Goal: Information Seeking & Learning: Learn about a topic

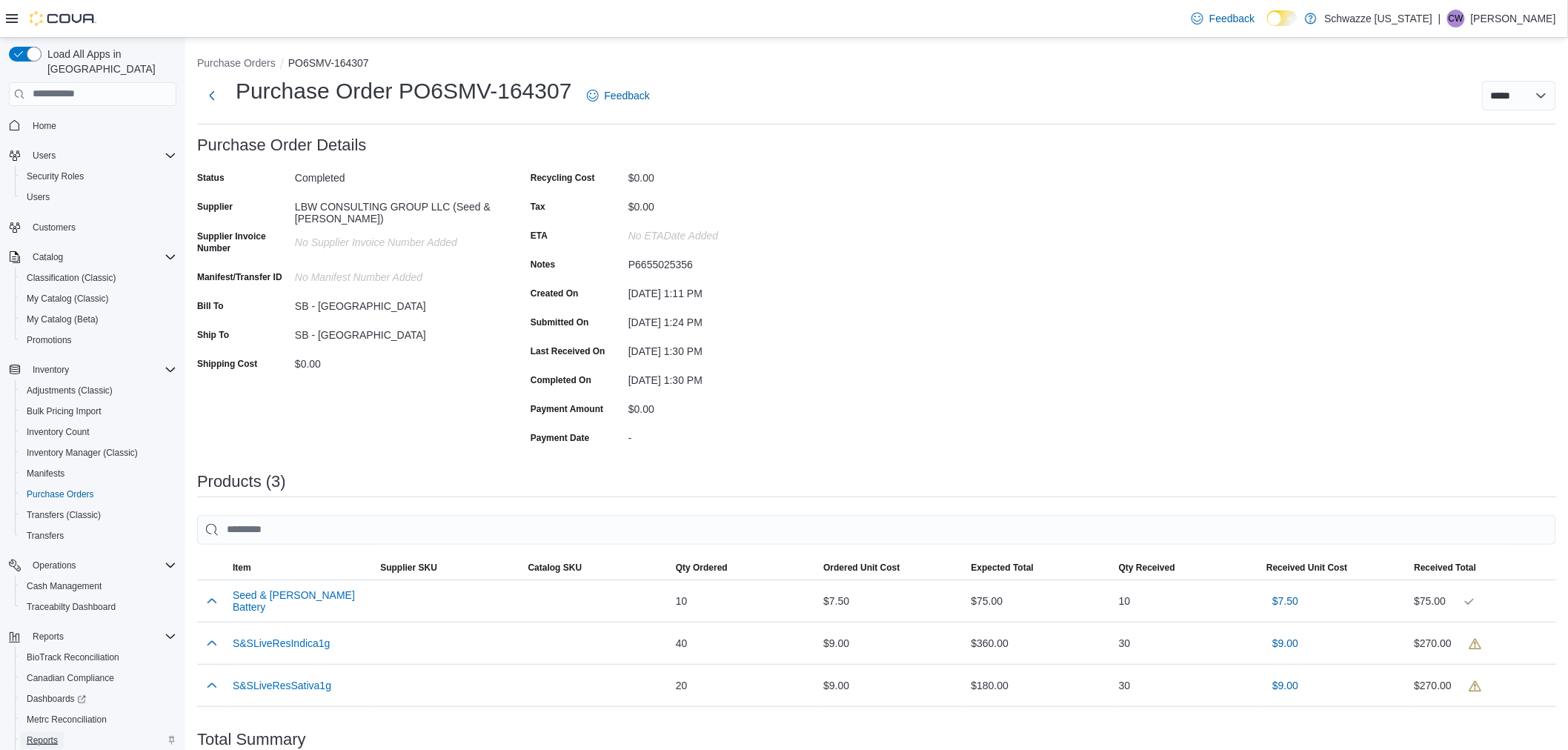
click at [55, 731] on span "Reports" at bounding box center [42, 739] width 31 height 17
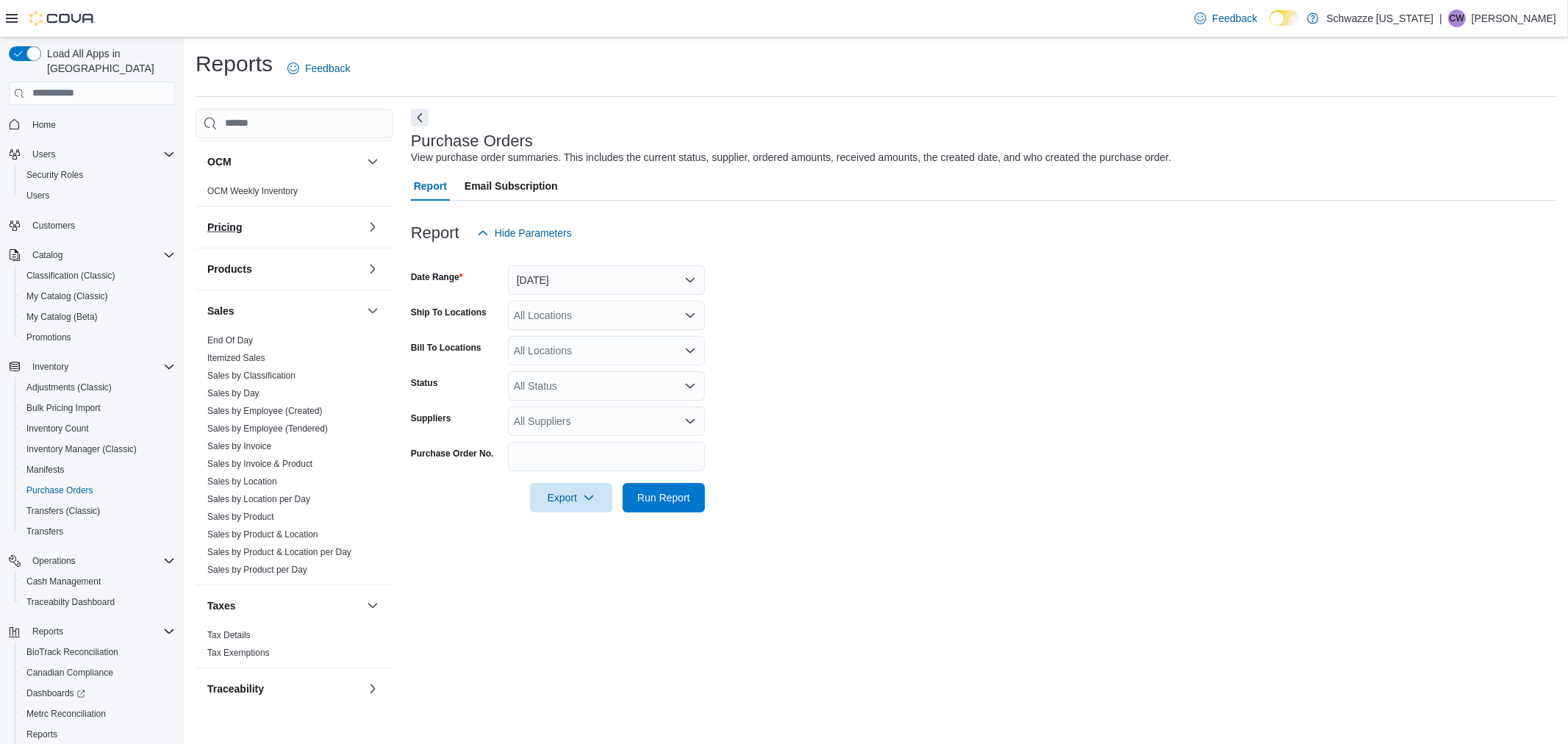
scroll to position [855, 0]
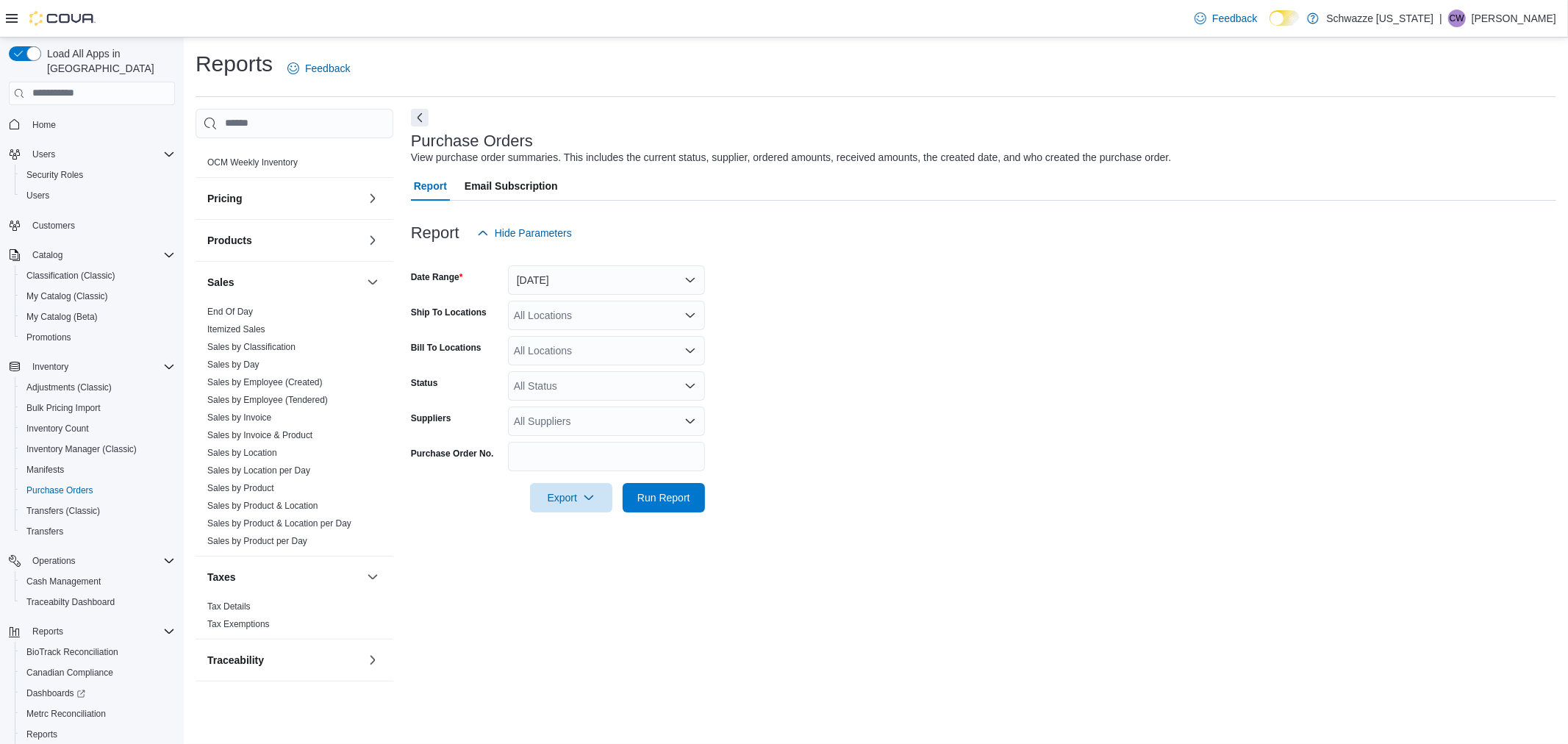
drag, startPoint x: 268, startPoint y: 483, endPoint x: 507, endPoint y: 394, distance: 255.0
click at [268, 483] on link "Sales by Product" at bounding box center [240, 488] width 67 height 11
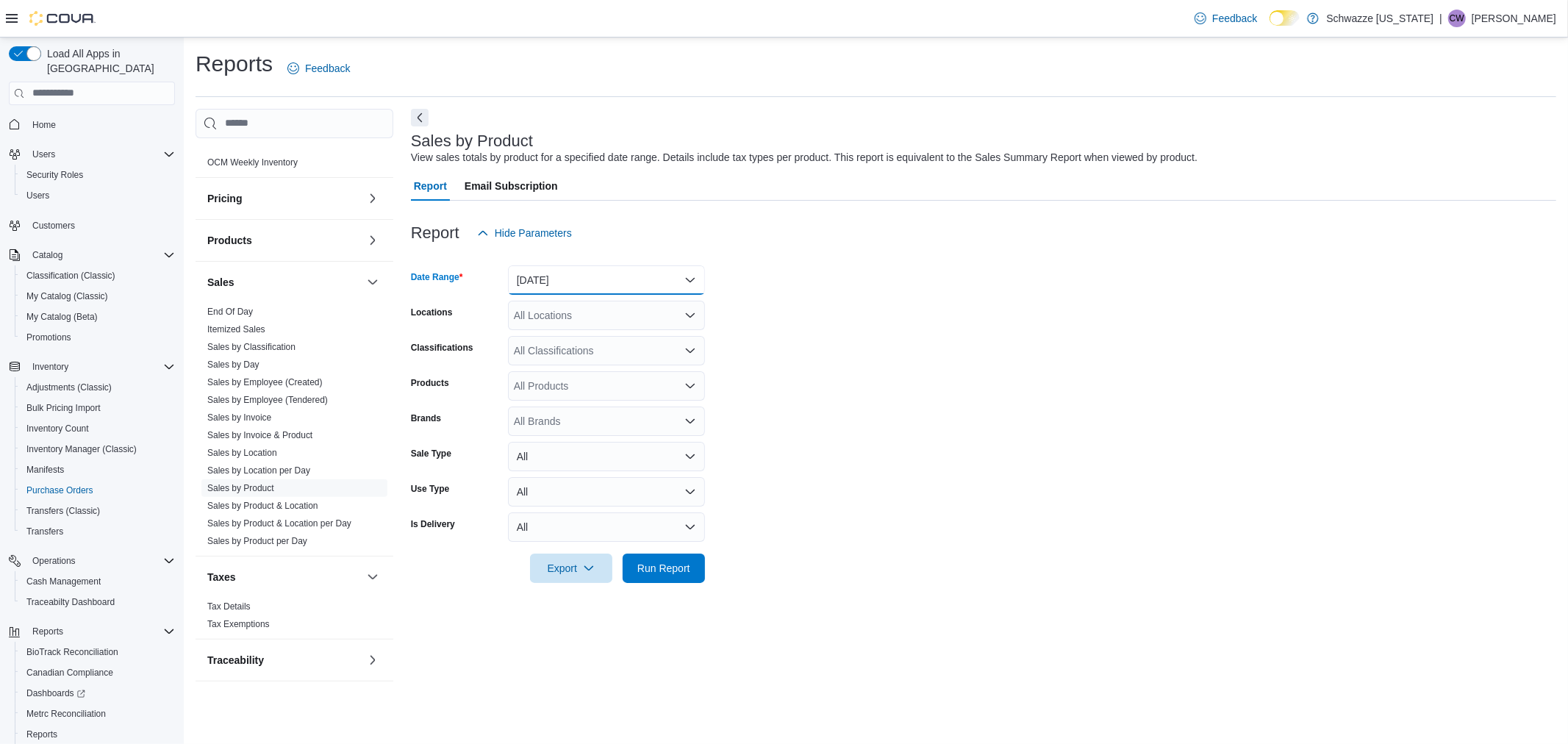
click at [597, 276] on button "Yesterday" at bounding box center [606, 279] width 197 height 29
click at [578, 330] on span "Today" at bounding box center [615, 338] width 168 height 17
drag, startPoint x: 586, startPoint y: 316, endPoint x: 591, endPoint y: 328, distance: 13.0
click at [586, 315] on div "All Locations" at bounding box center [606, 315] width 197 height 29
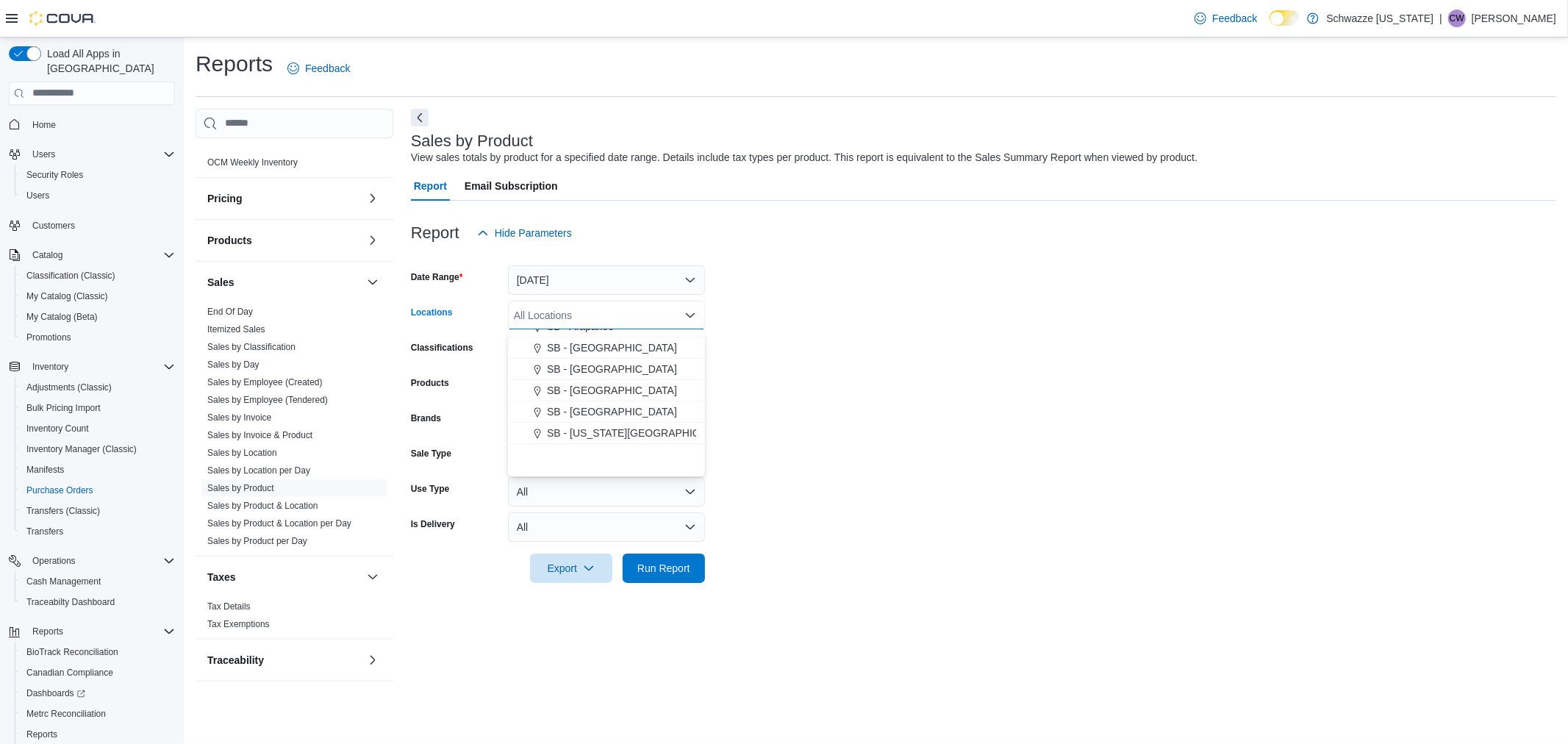
scroll to position [245, 0]
click at [593, 356] on span "SB - [GEOGRAPHIC_DATA]" at bounding box center [612, 351] width 130 height 15
click at [728, 376] on form "Date Range Today Locations SB - Belmar Combo box. Selected. SB - Belmar. Press …" at bounding box center [984, 415] width 1145 height 335
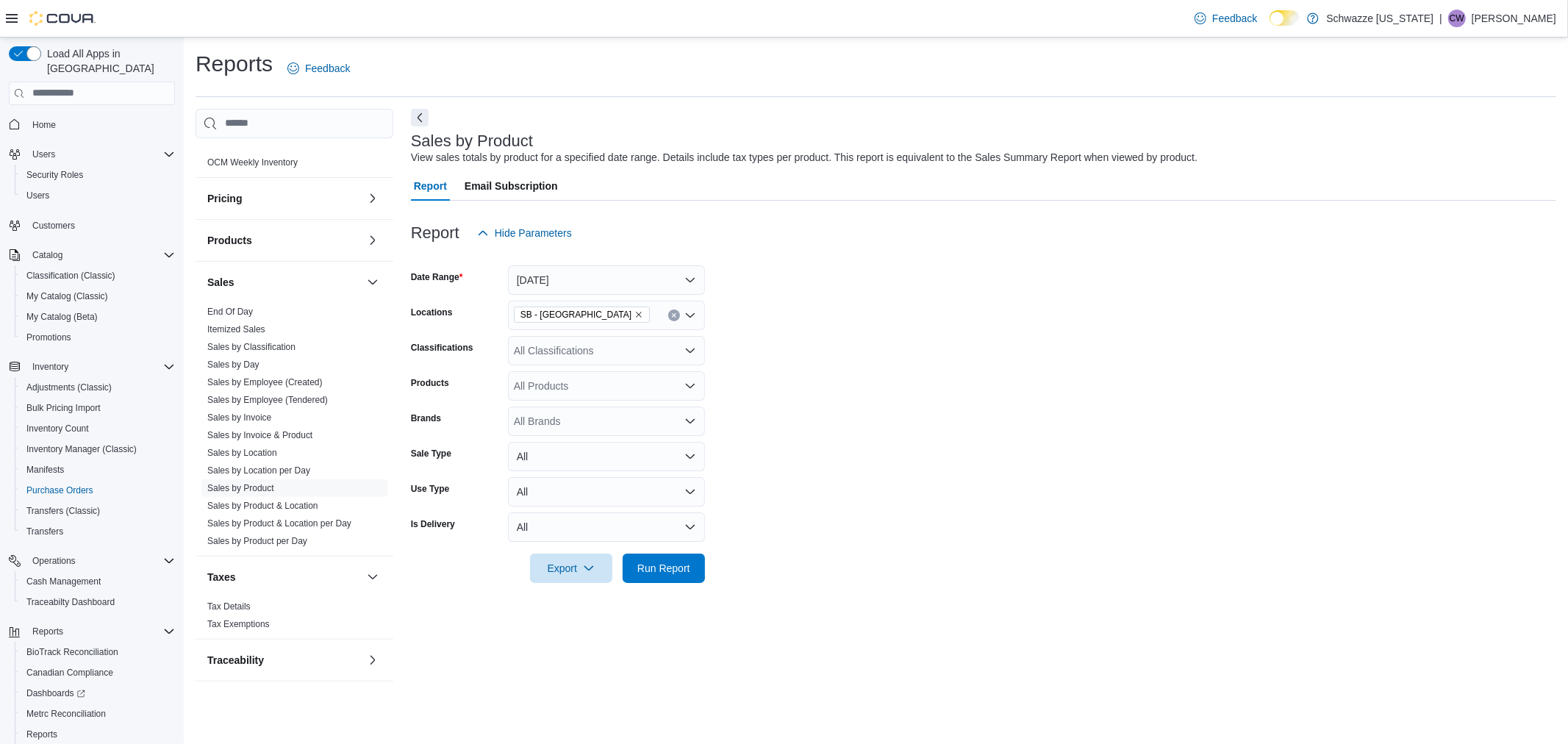
click at [609, 348] on div "All Classifications" at bounding box center [606, 350] width 197 height 29
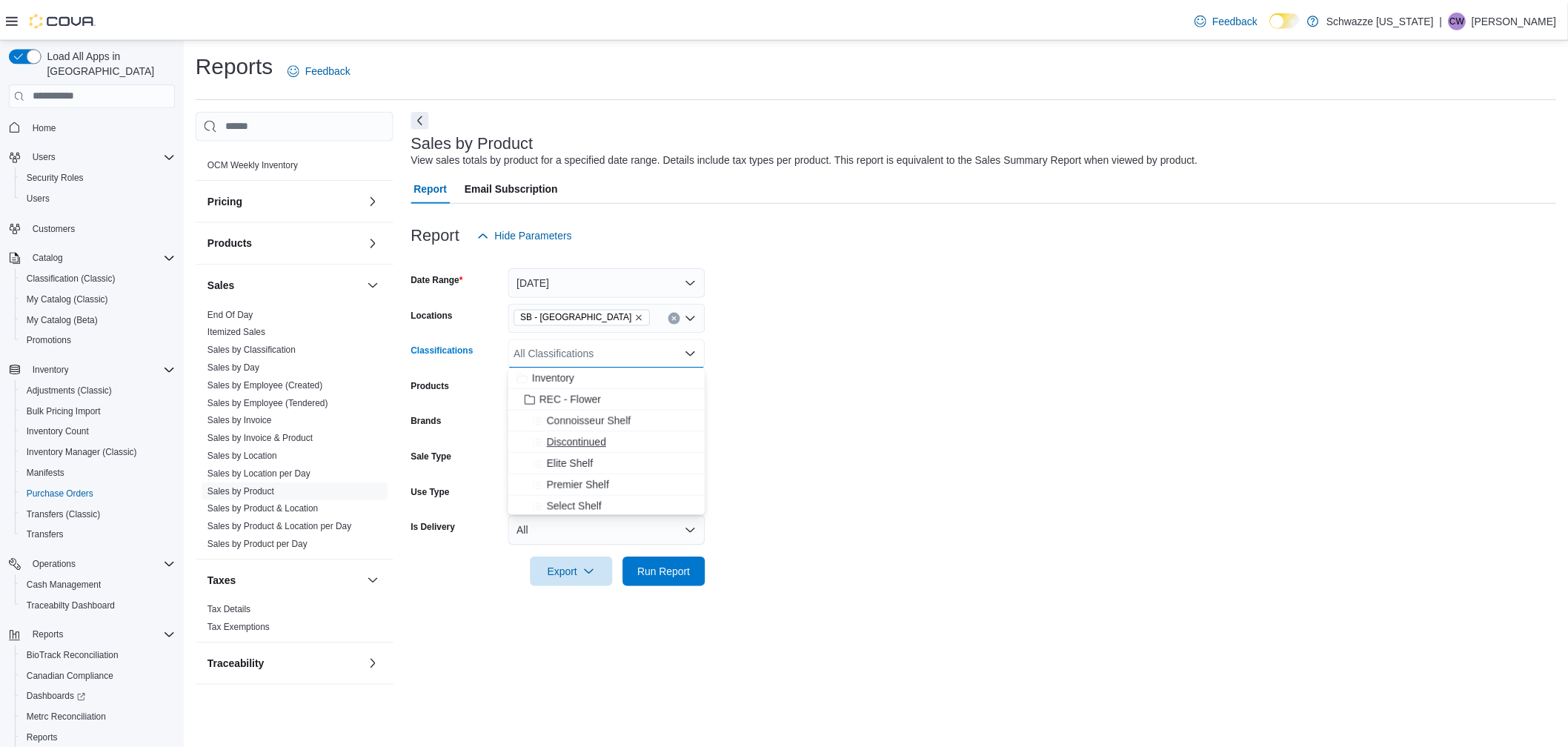
scroll to position [165, 0]
click at [591, 472] on span "Accessories" at bounding box center [571, 471] width 55 height 15
click at [692, 571] on span "Run Report" at bounding box center [669, 572] width 53 height 15
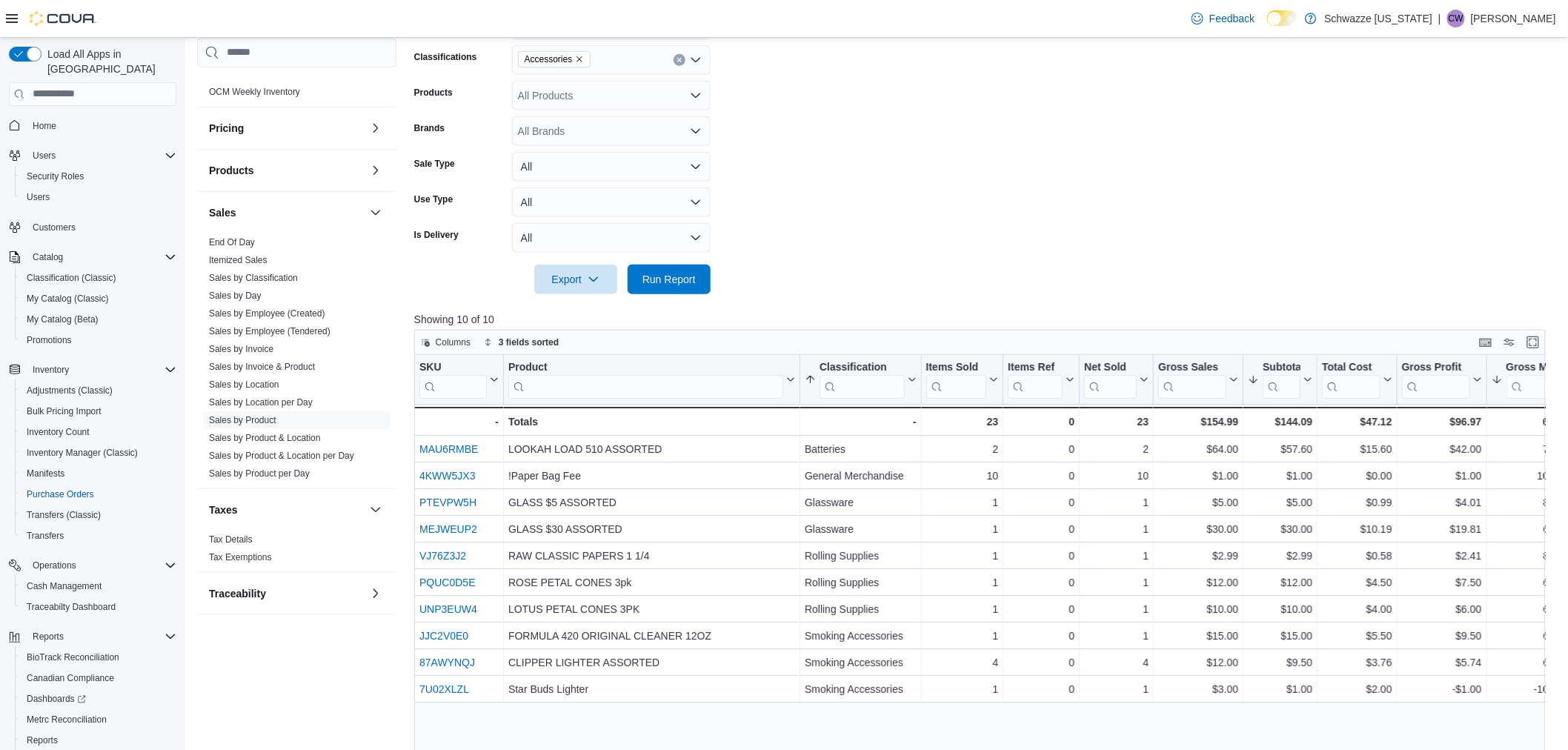
scroll to position [329, 0]
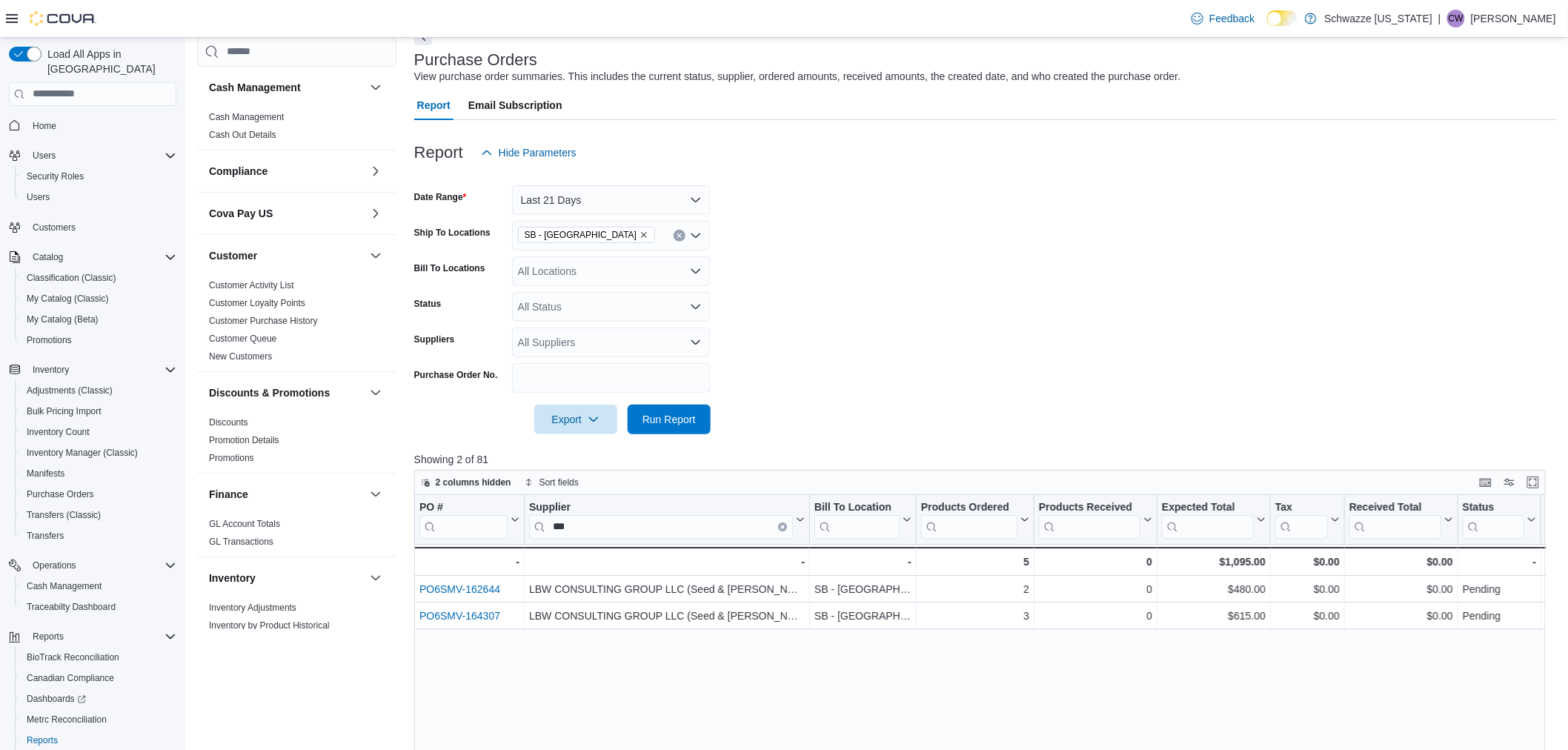
scroll to position [411, 0]
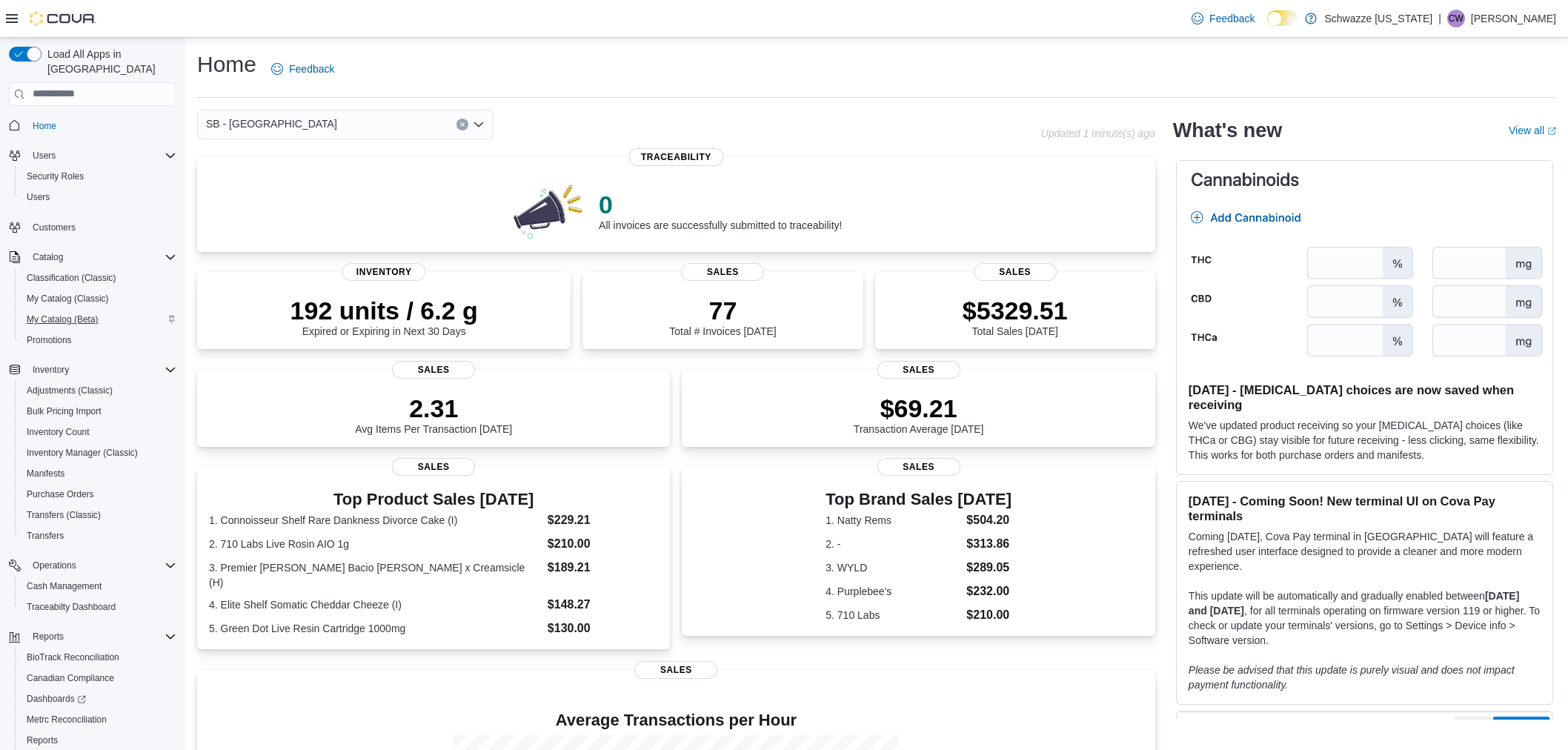
scroll to position [261, 0]
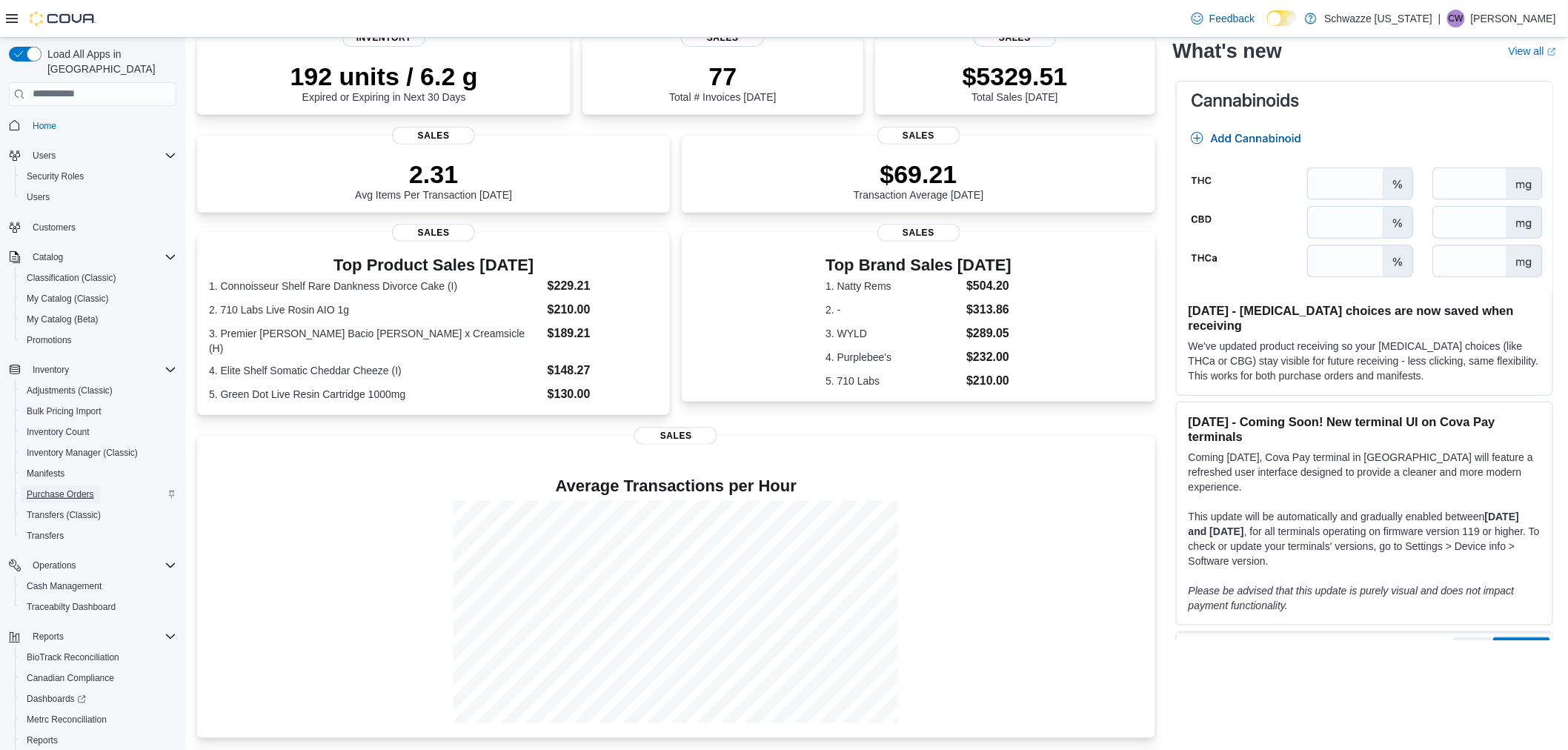
click at [57, 488] on span "Purchase Orders" at bounding box center [60, 494] width 68 height 12
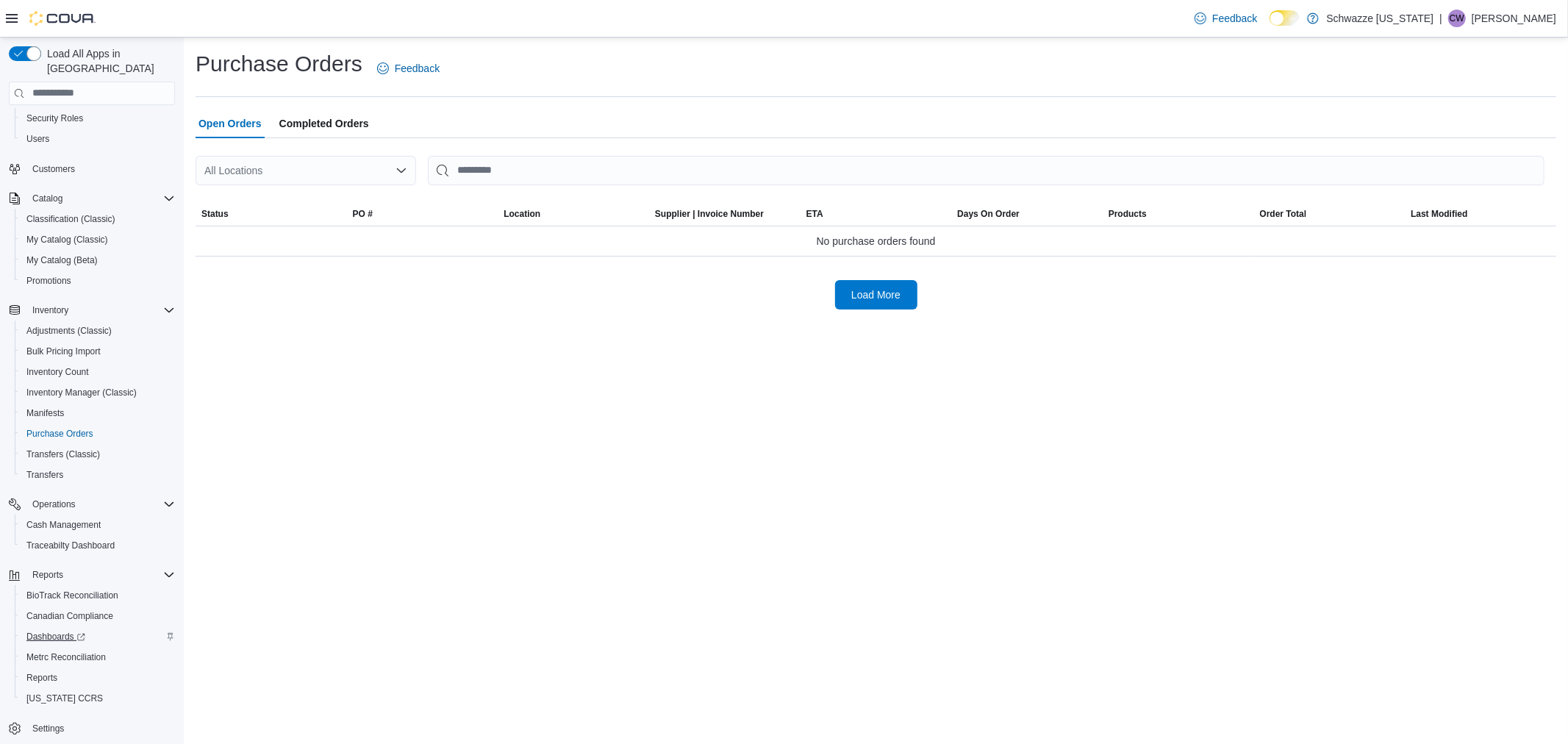
scroll to position [60, 0]
click at [43, 668] on span "Reports" at bounding box center [41, 674] width 31 height 12
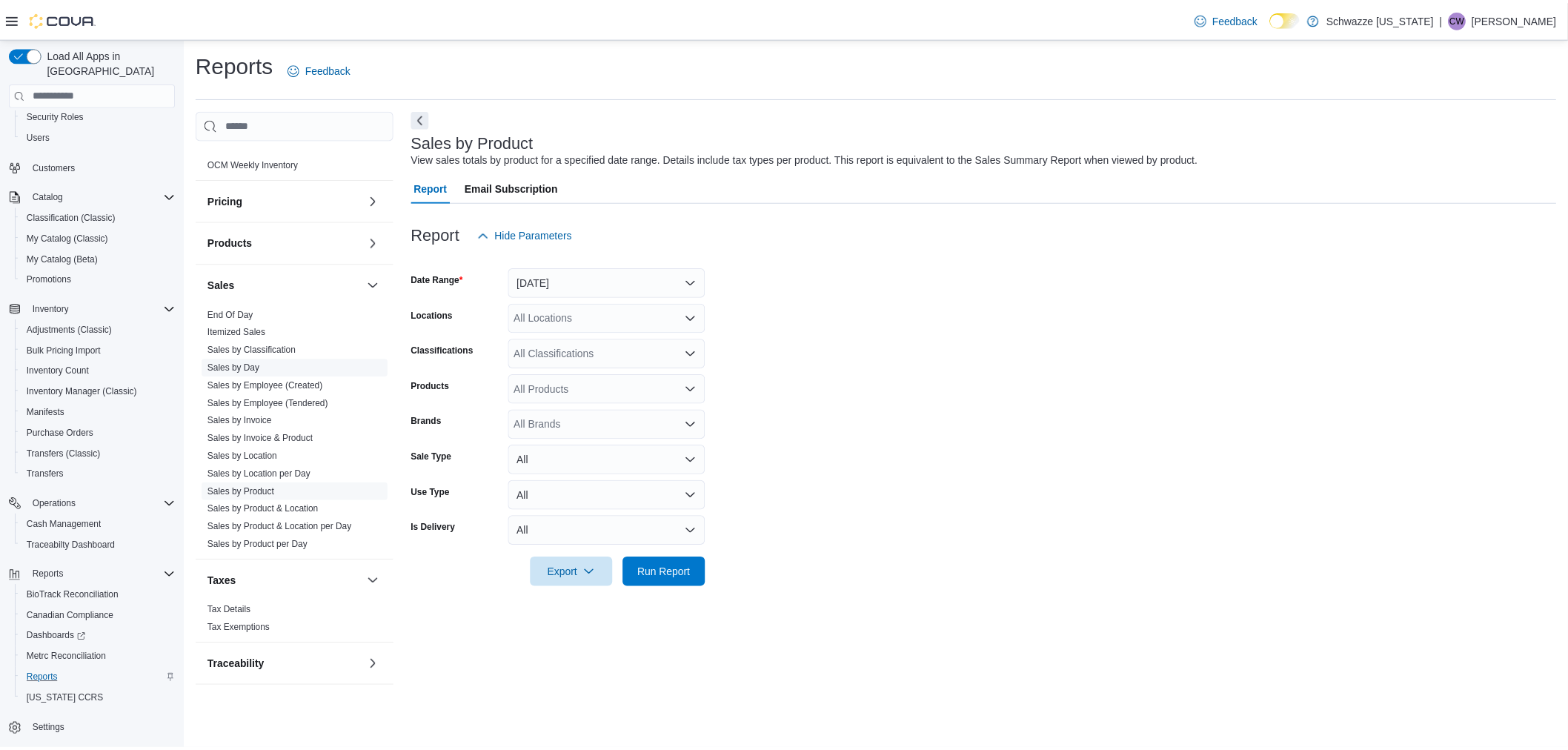
scroll to position [862, 0]
click at [272, 397] on span "Sales by Employee (Tendered)" at bounding box center [270, 403] width 121 height 12
click at [305, 398] on link "Sales by Employee (Tendered)" at bounding box center [270, 403] width 121 height 11
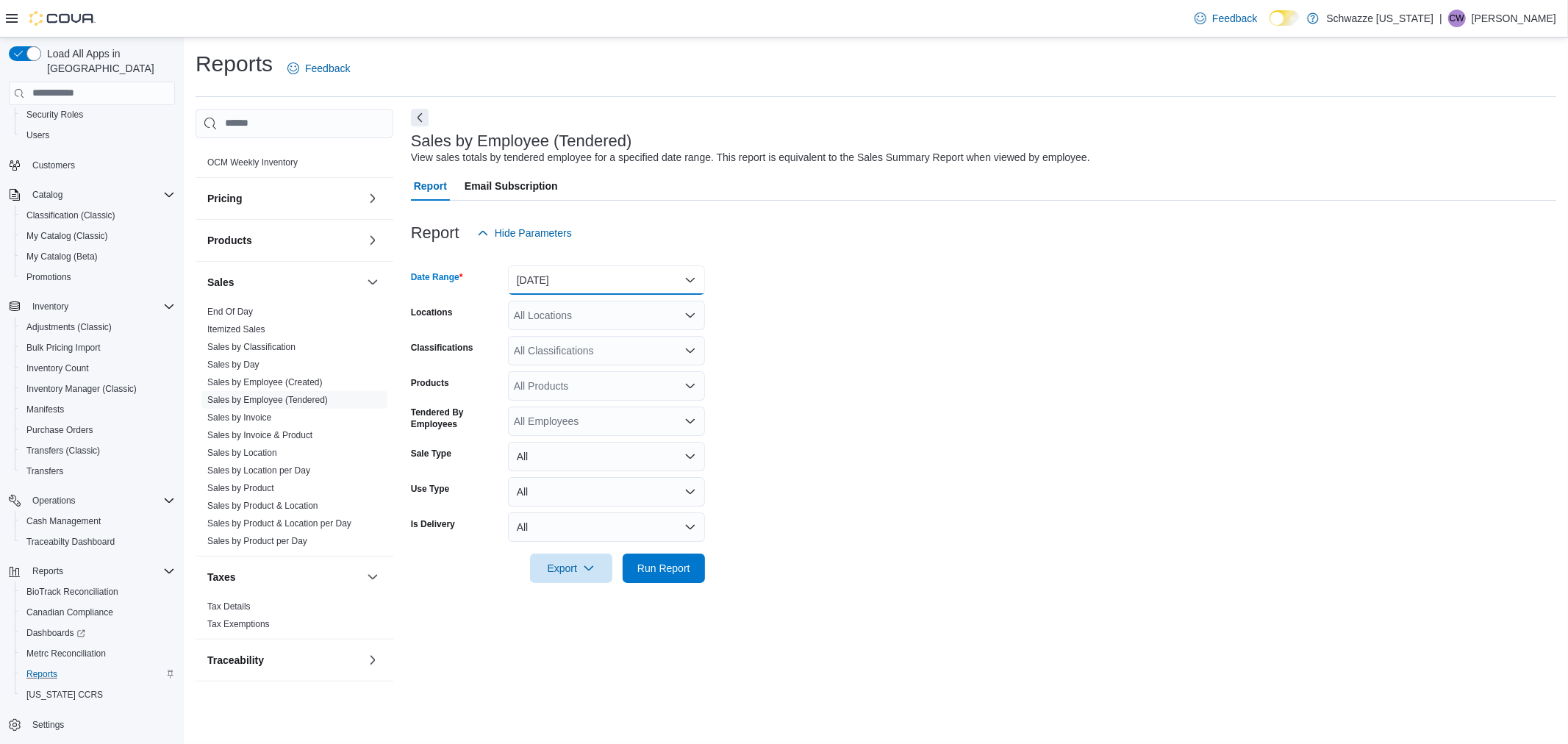
drag, startPoint x: 627, startPoint y: 281, endPoint x: 623, endPoint y: 290, distance: 9.8
click at [627, 281] on button "Yesterday" at bounding box center [606, 279] width 197 height 29
click at [583, 338] on span "Today" at bounding box center [615, 338] width 168 height 17
click at [572, 324] on div "All Locations" at bounding box center [606, 315] width 197 height 29
type input "***"
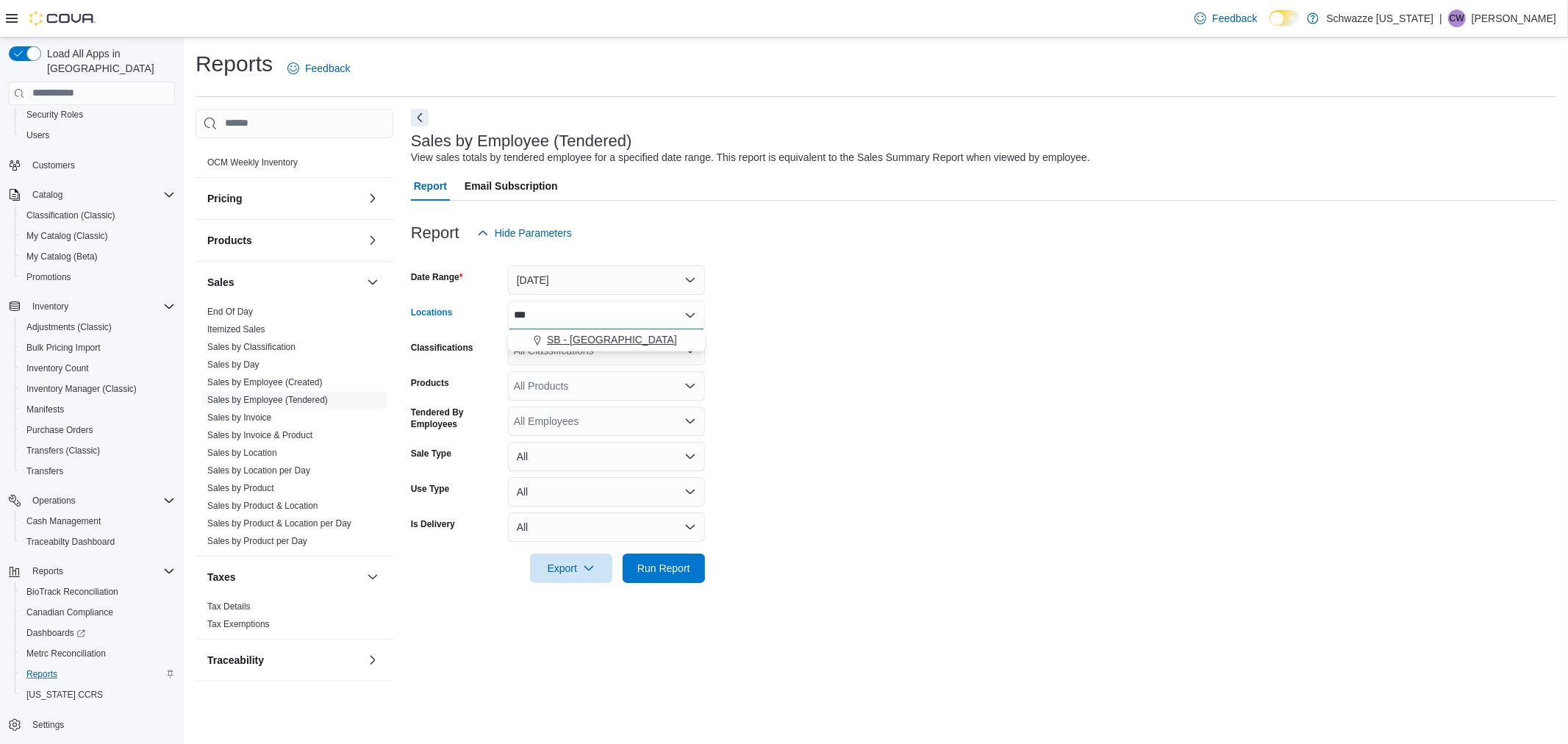
click at [591, 341] on span "SB - [GEOGRAPHIC_DATA]" at bounding box center [612, 340] width 130 height 15
drag, startPoint x: 883, startPoint y: 343, endPoint x: 837, endPoint y: 489, distance: 153.1
click at [703, 563] on form "Date Range Today Locations SB - Belmar Classifications All Classifications Prod…" at bounding box center [984, 415] width 1145 height 335
click at [681, 570] on span "Run Report" at bounding box center [664, 568] width 53 height 15
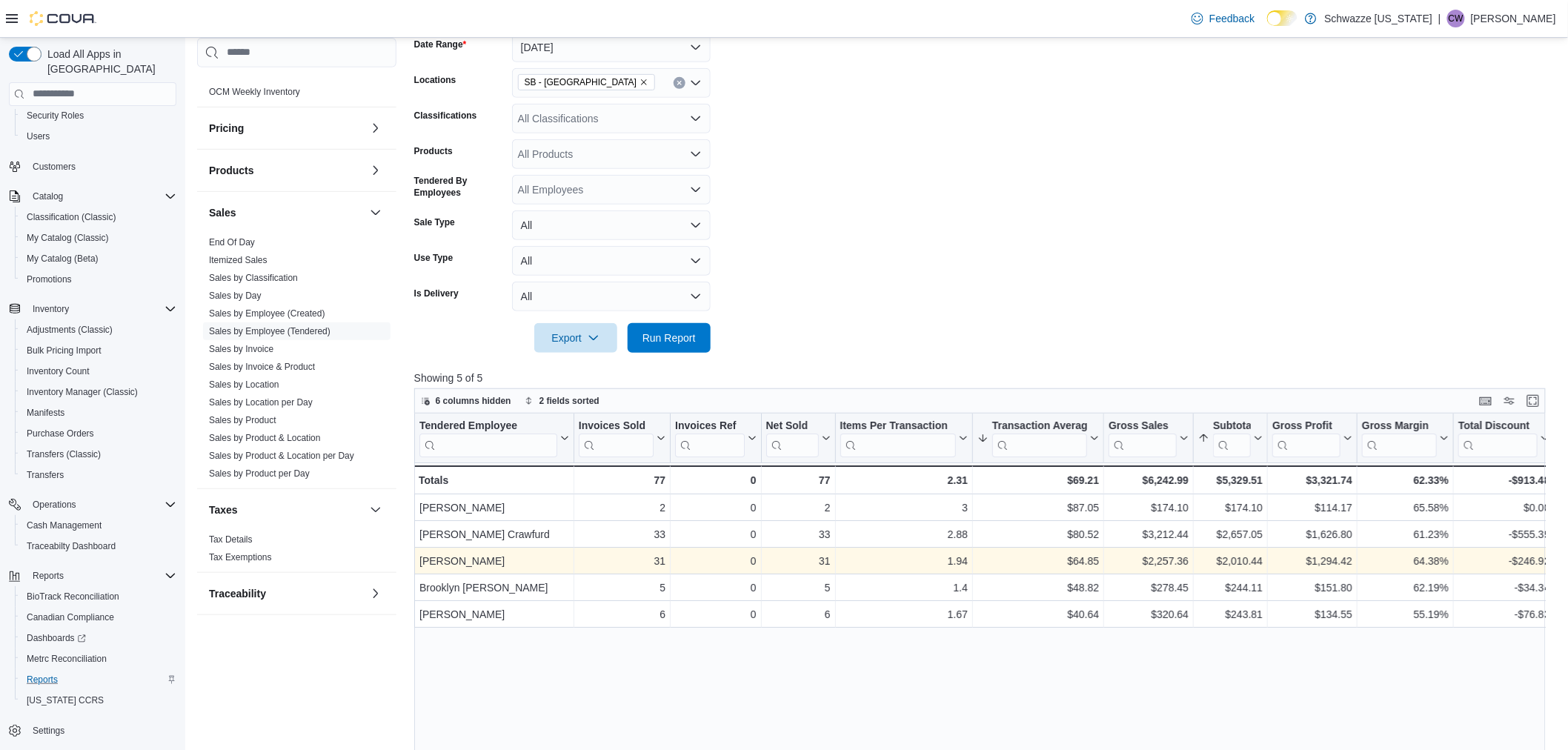
scroll to position [329, 0]
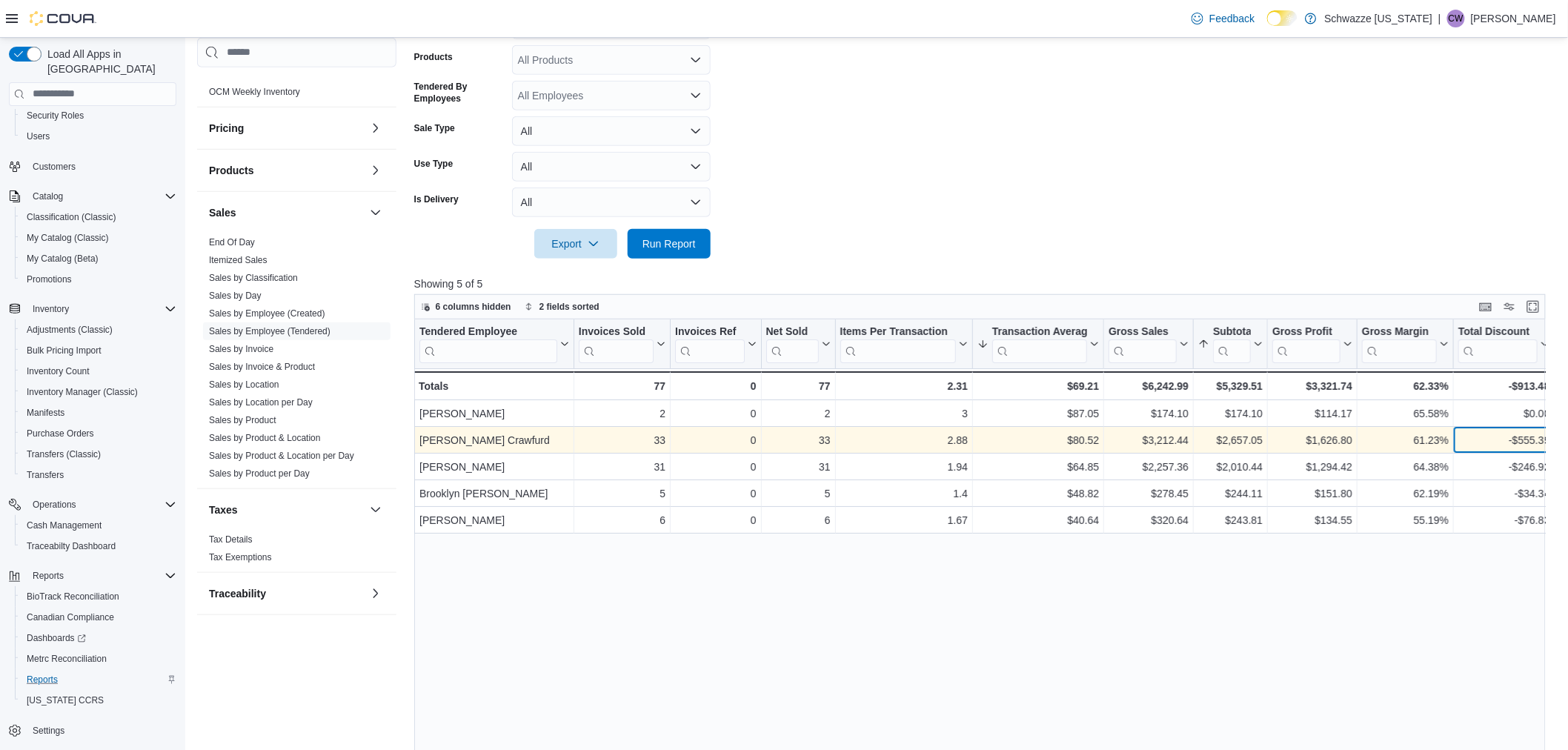
drag, startPoint x: 1453, startPoint y: 438, endPoint x: 545, endPoint y: 434, distance: 908.0
click at [545, 434] on div "Courtney Carroll Crawfurd - Tendered Employee, column 1, row 2 33 - Invoices So…" at bounding box center [1239, 440] width 1650 height 27
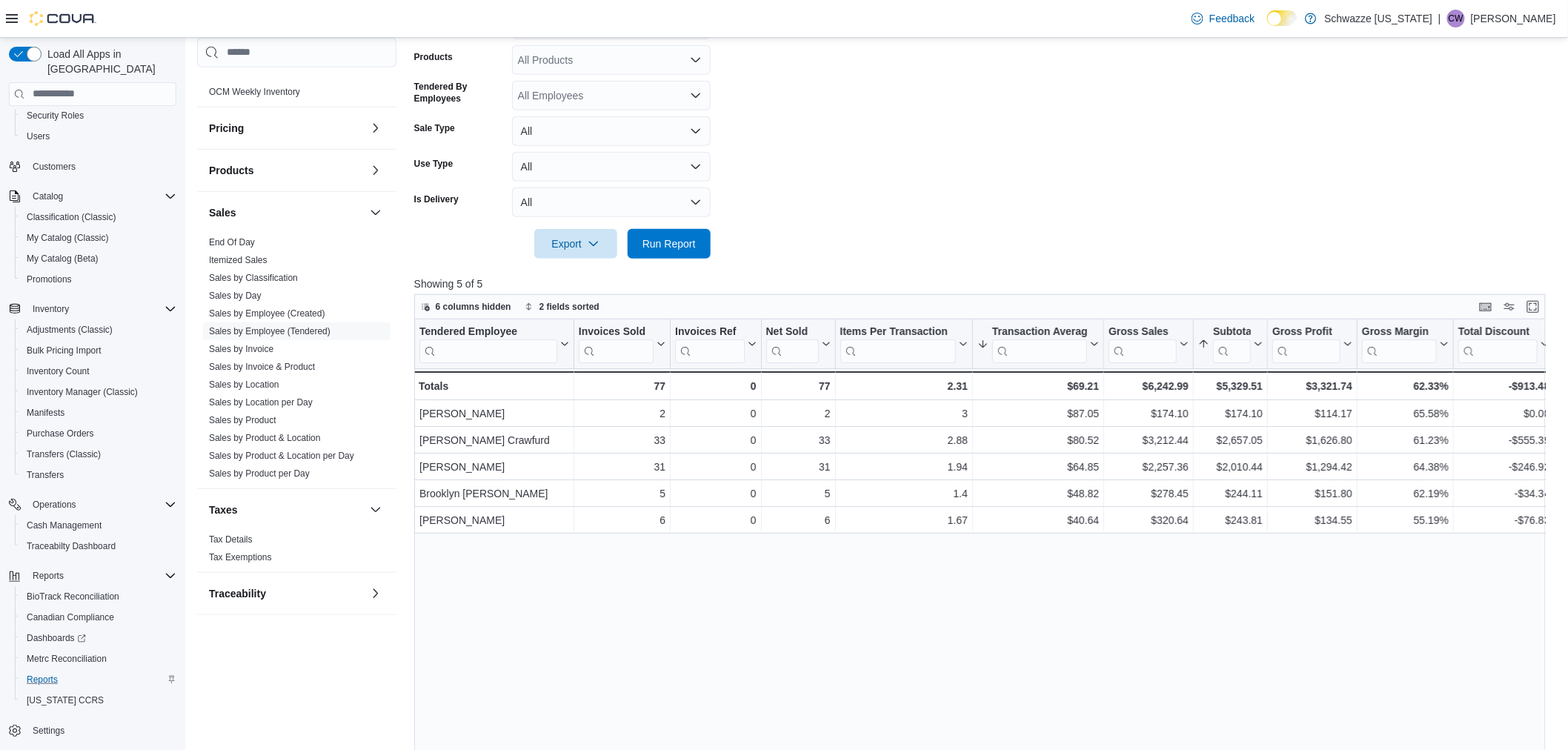
click at [980, 612] on div "Tendered Employee Click to view column header actions Invoices Sold Click to vi…" at bounding box center [986, 607] width 1144 height 575
